Goal: Complete application form

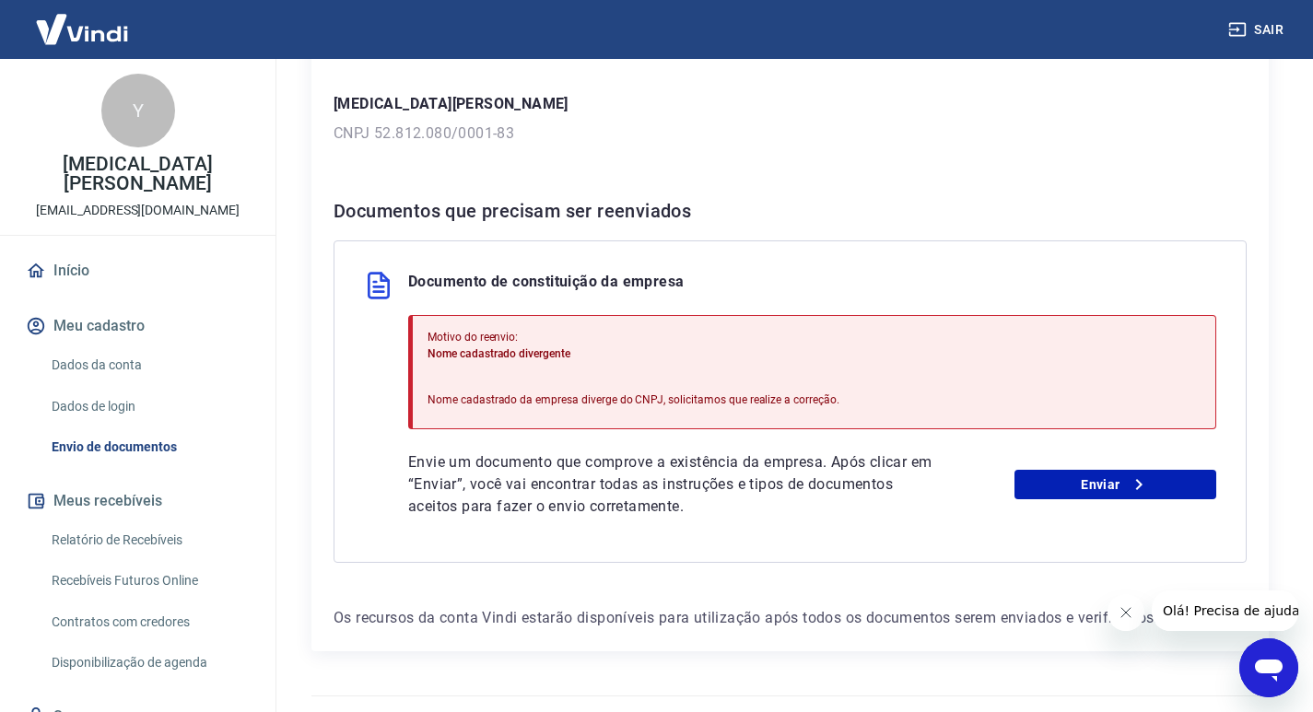
scroll to position [276, 0]
click at [1151, 478] on link "Enviar" at bounding box center [1115, 483] width 202 height 29
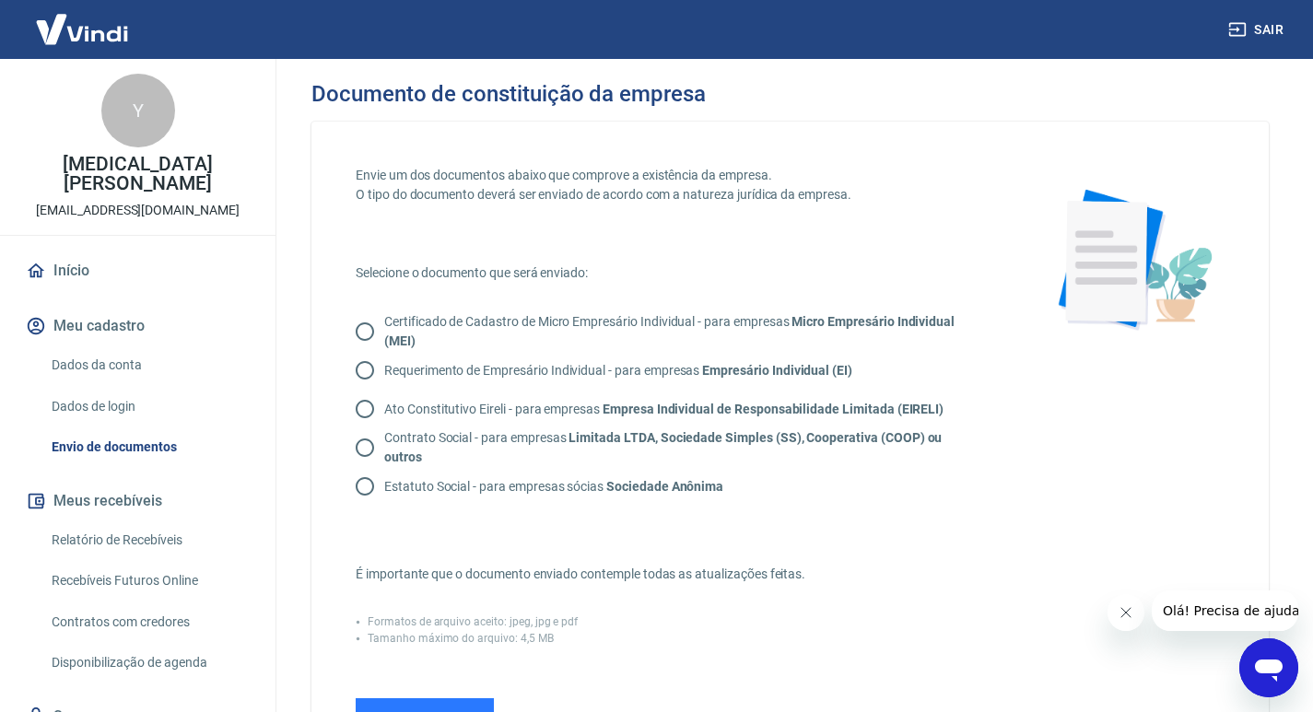
click at [470, 330] on p "Certificado de Cadastro de Micro Empresário Individual - para empresas Micro Em…" at bounding box center [682, 331] width 597 height 39
click at [384, 330] on input "Certificado de Cadastro de Micro Empresário Individual - para empresas Micro Em…" at bounding box center [364, 331] width 39 height 39
radio input "true"
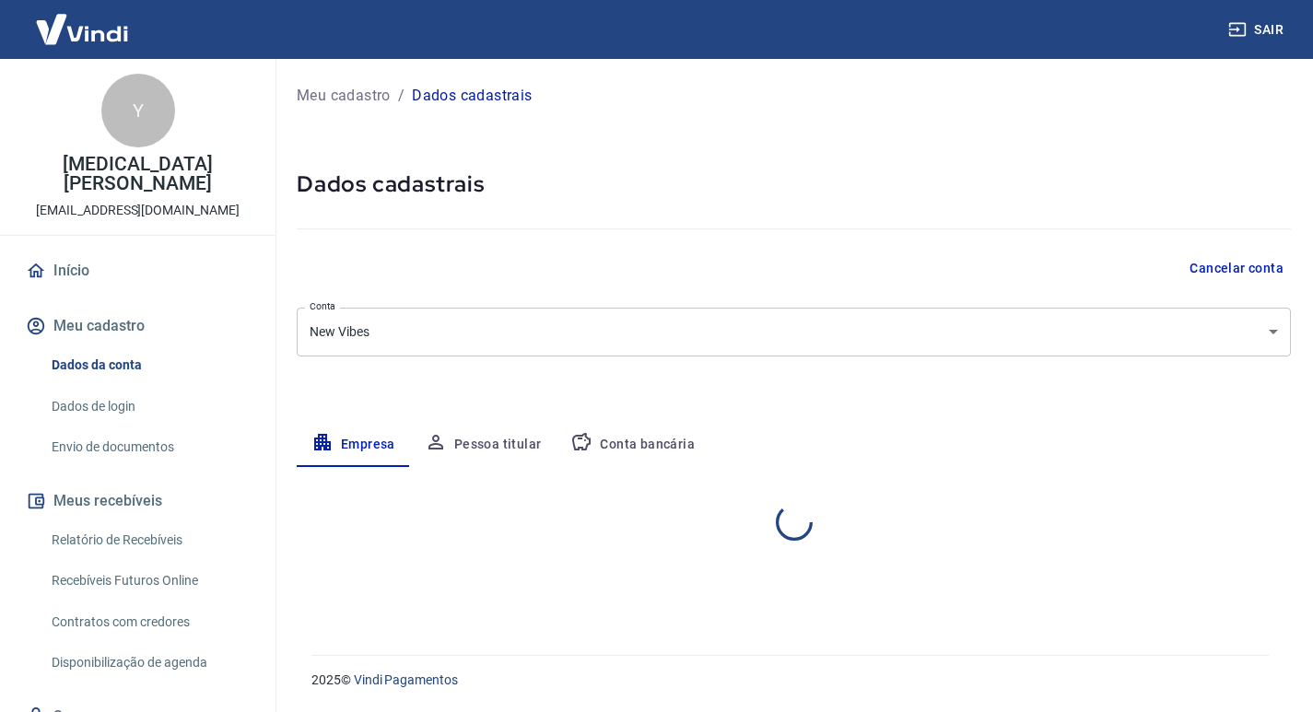
select select "RJ"
select select "business"
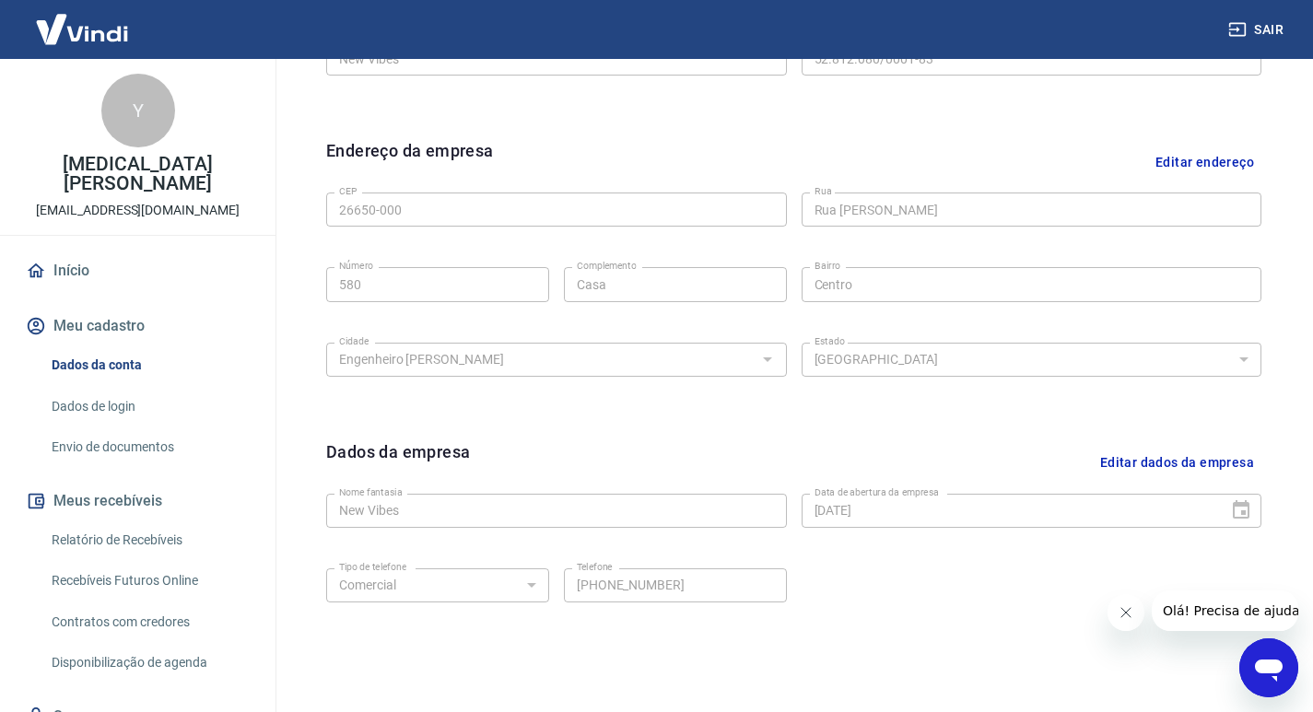
scroll to position [616, 0]
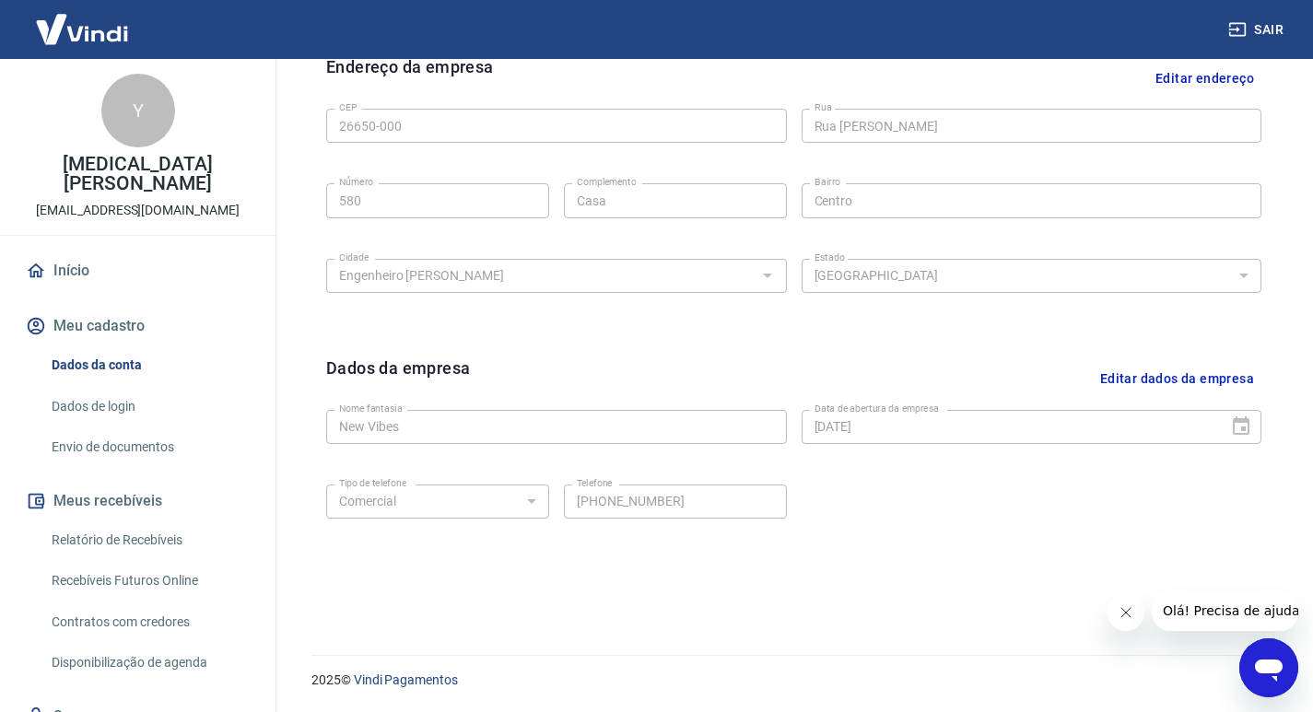
click at [838, 538] on div "Tipo de telefone Residencial Comercial Tipo de telefone Telefone (24) 99299-631…" at bounding box center [793, 514] width 935 height 75
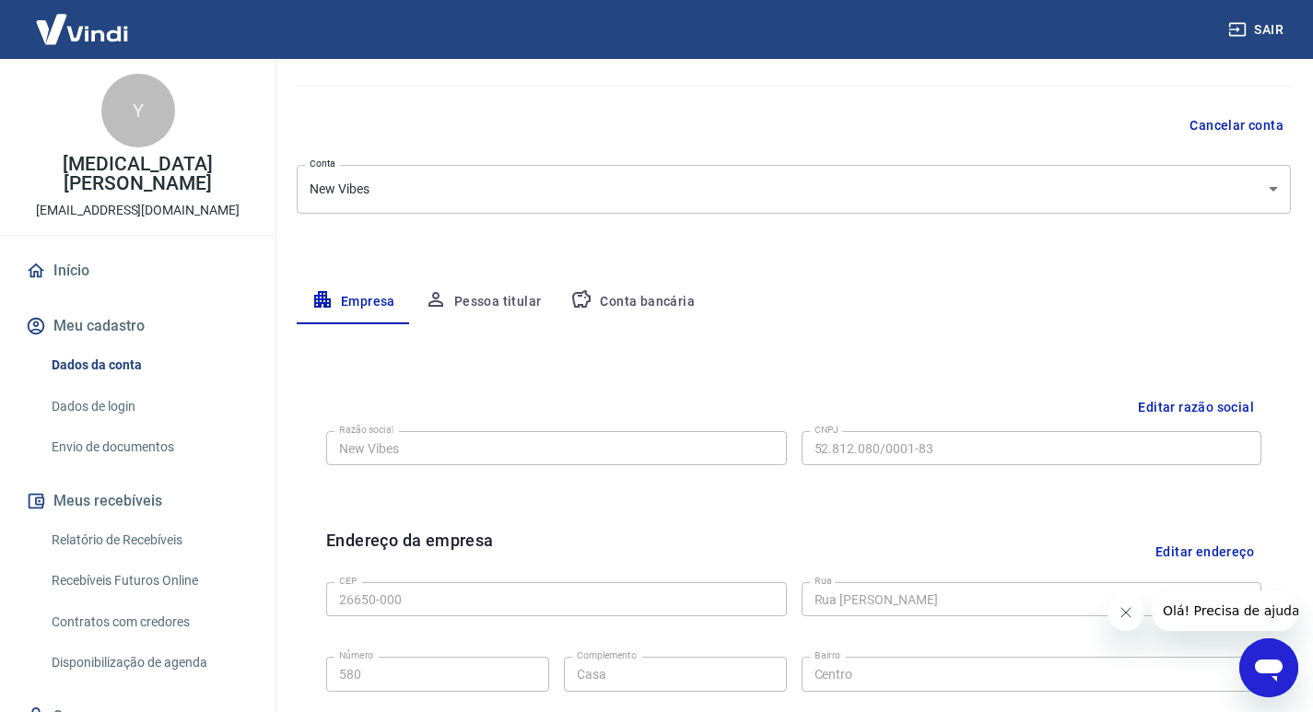
scroll to position [0, 0]
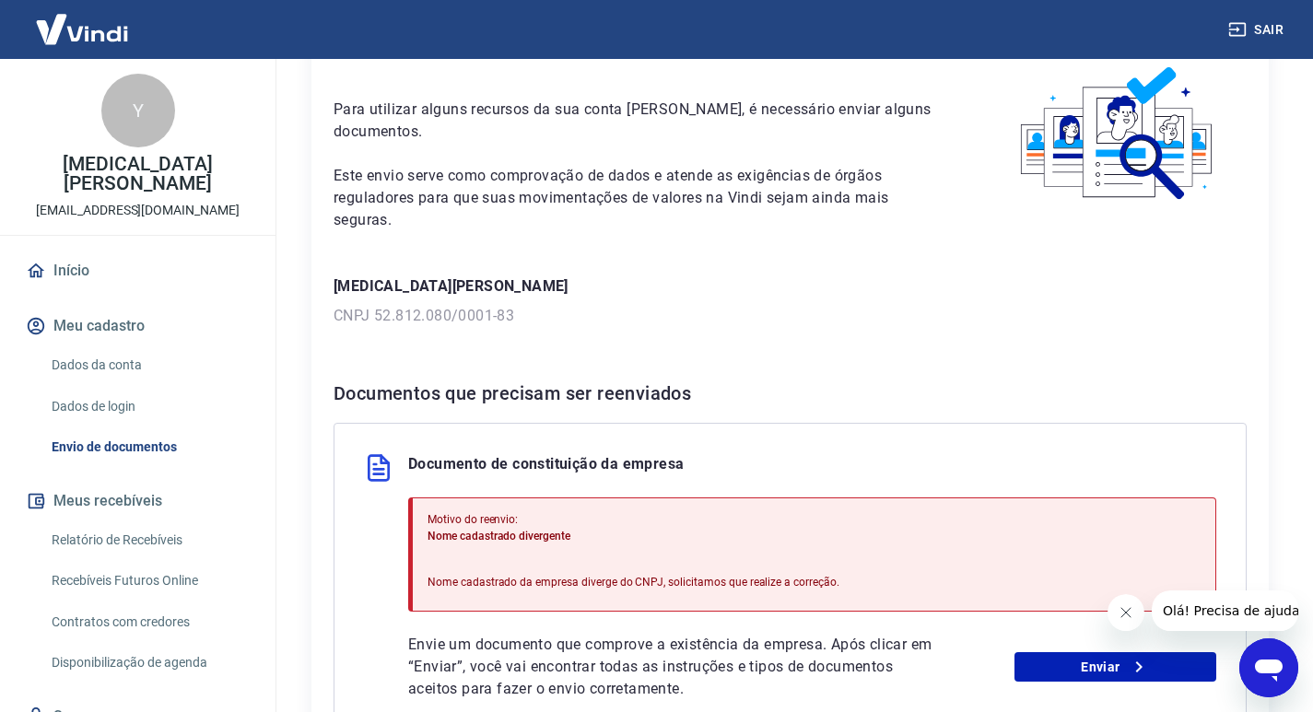
scroll to position [184, 0]
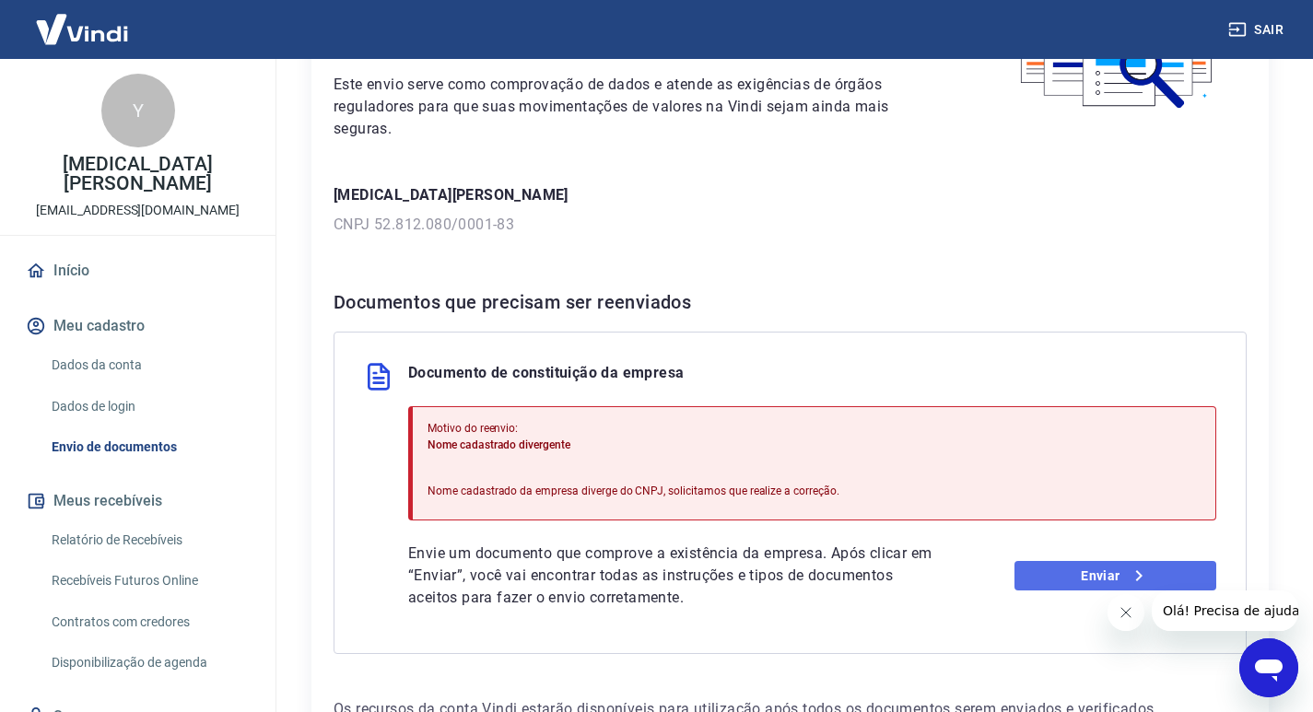
click at [1134, 577] on icon at bounding box center [1139, 576] width 22 height 22
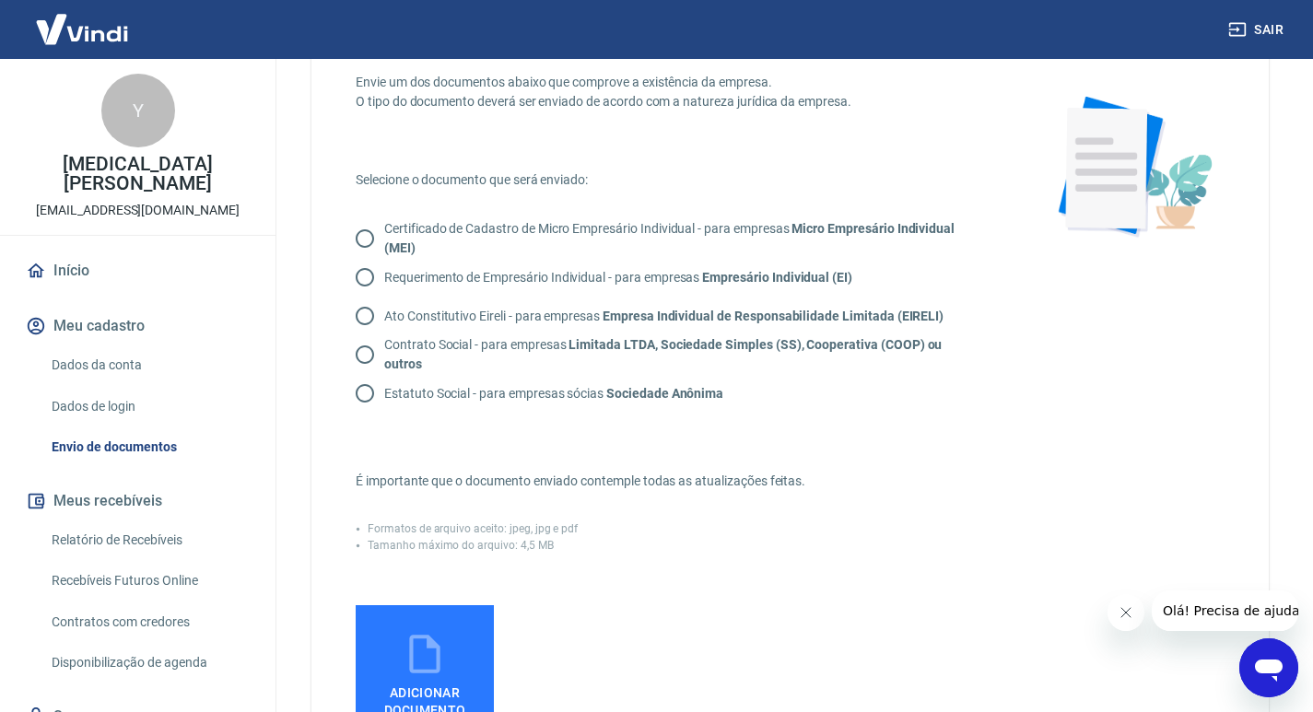
scroll to position [184, 0]
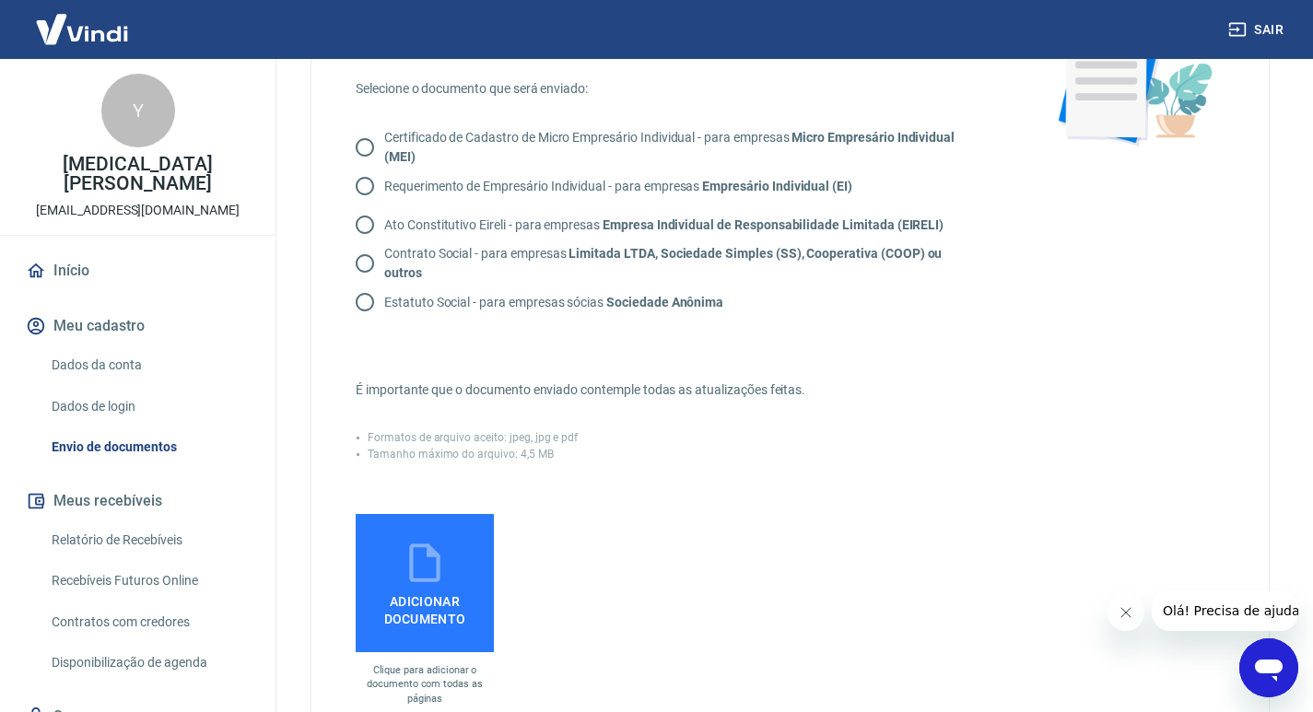
click at [416, 574] on icon at bounding box center [425, 563] width 46 height 46
click at [0, 0] on input "Adicionar documento" at bounding box center [0, 0] width 0 height 0
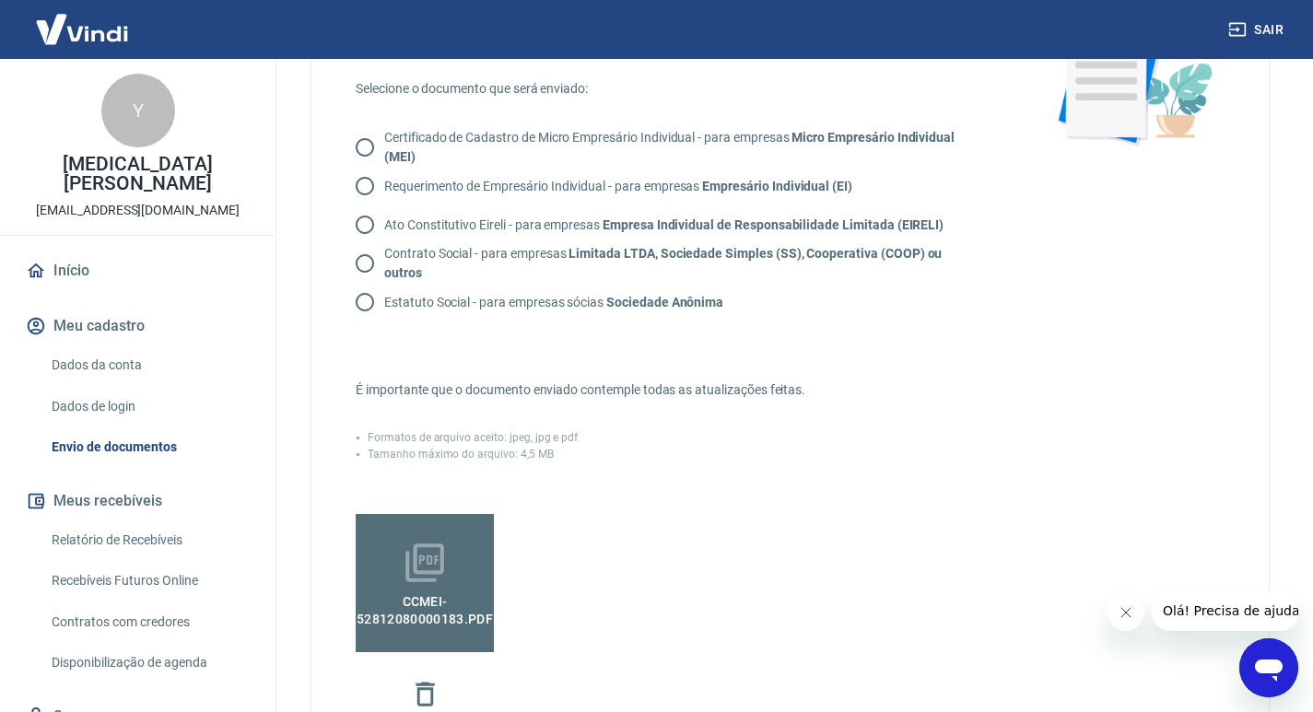
click at [424, 146] on p "Certificado de Cadastro de Micro Empresário Individual - para empresas Micro Em…" at bounding box center [682, 147] width 597 height 39
click at [384, 146] on input "Certificado de Cadastro de Micro Empresário Individual - para empresas Micro Em…" at bounding box center [364, 147] width 39 height 39
radio input "true"
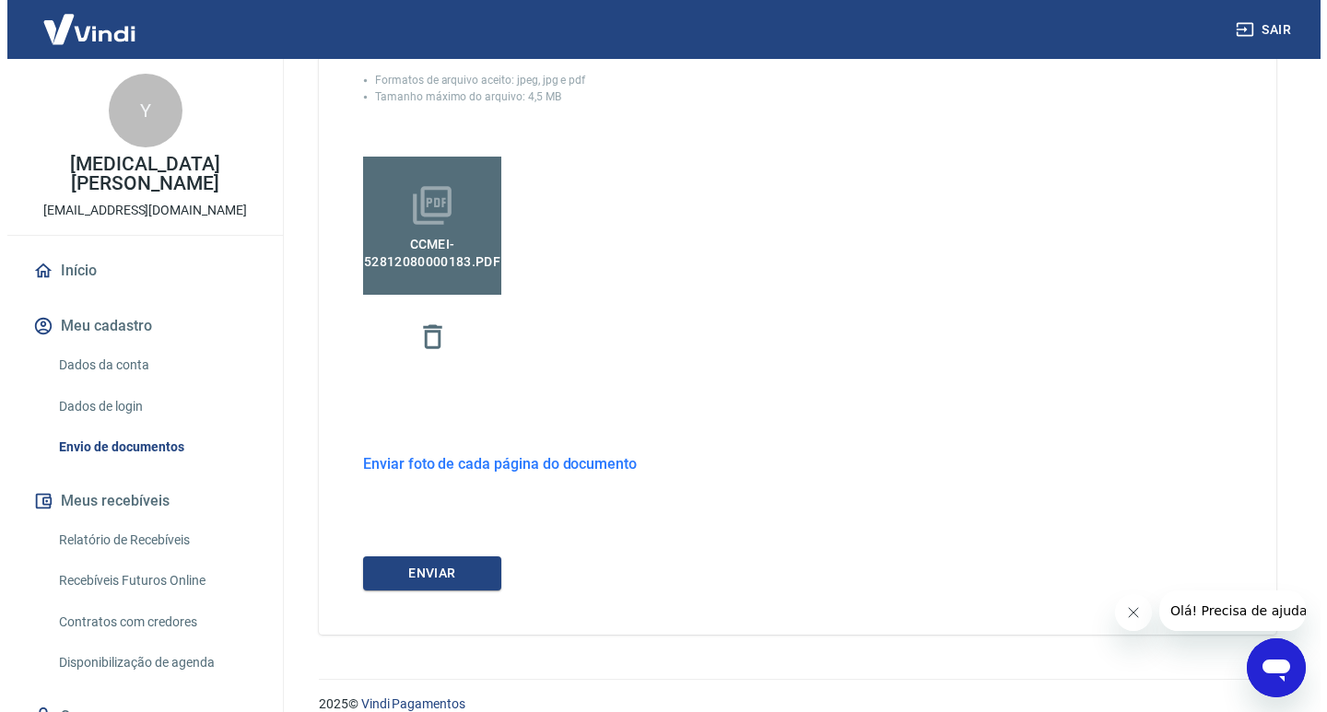
scroll to position [566, 0]
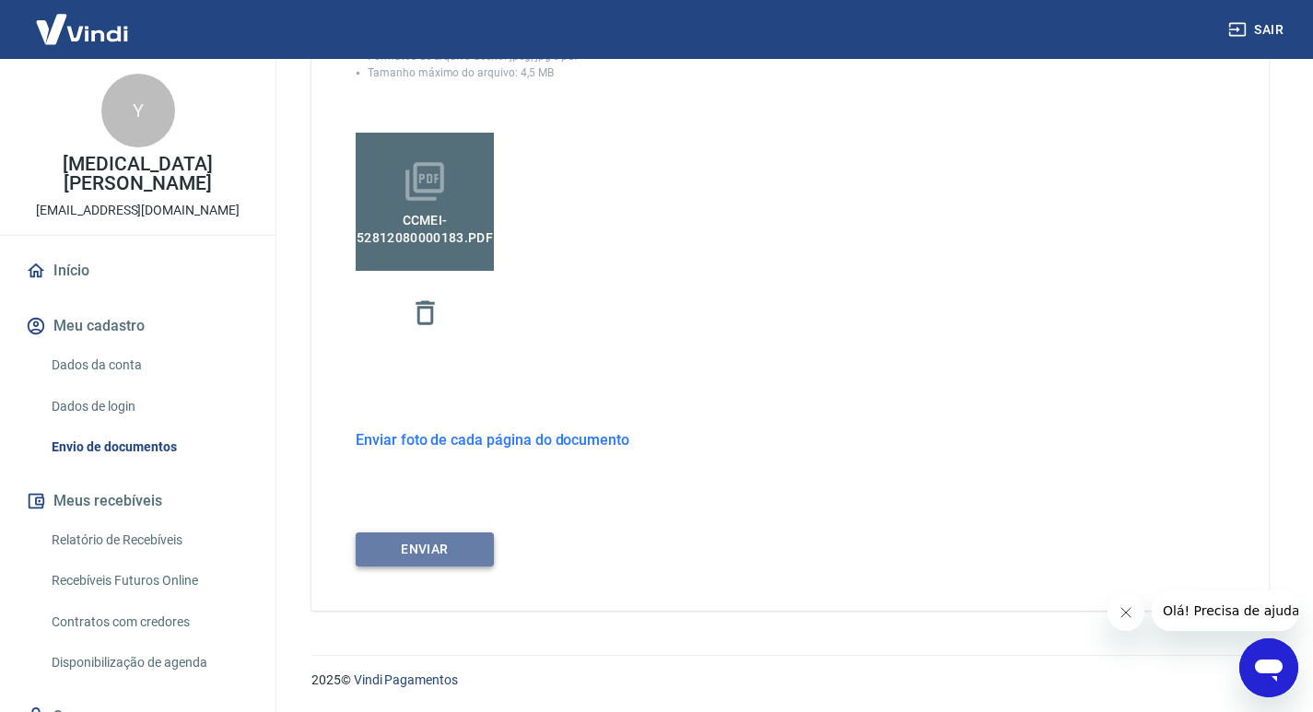
click at [406, 552] on button "ENVIAR" at bounding box center [425, 550] width 138 height 34
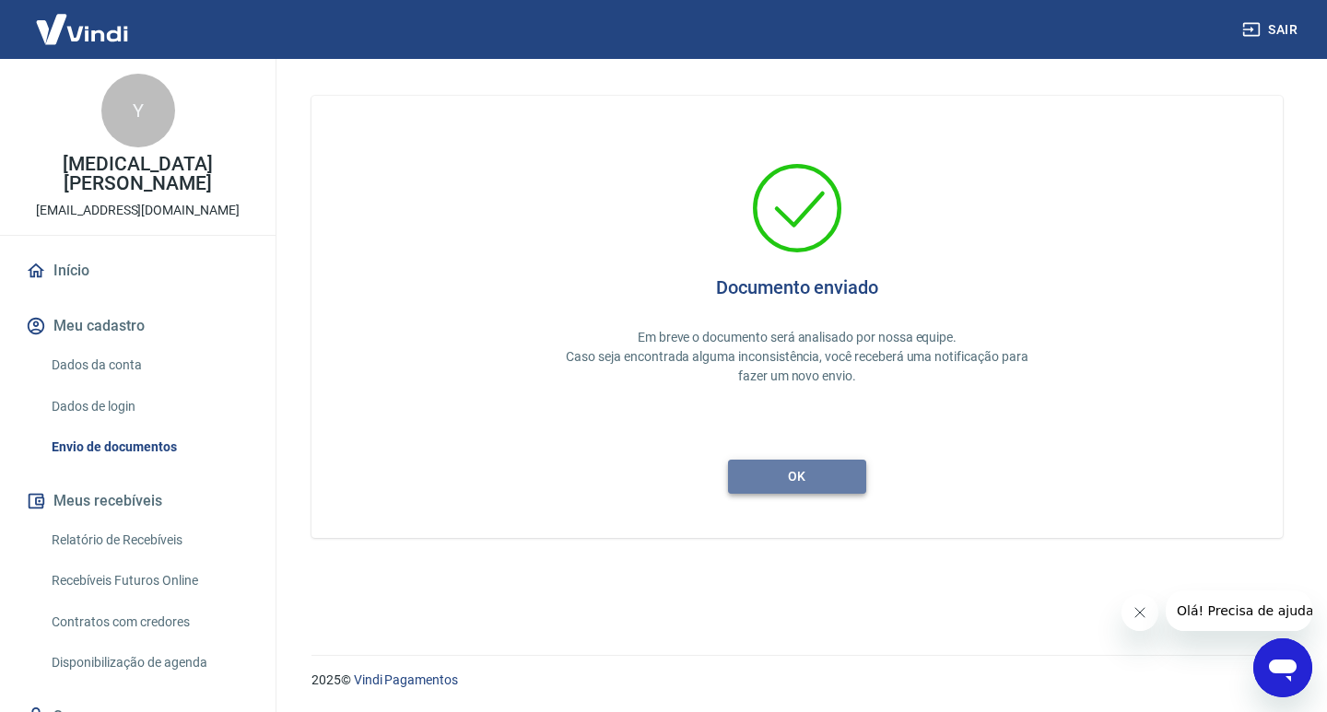
click at [750, 474] on button "ok" at bounding box center [797, 477] width 138 height 34
